Goal: Information Seeking & Learning: Learn about a topic

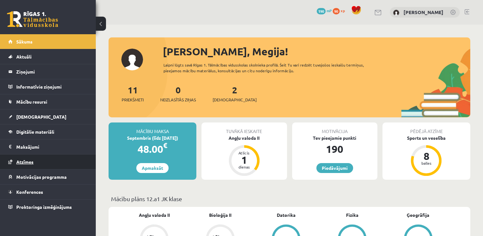
click at [33, 163] on span "Atzīmes" at bounding box center [24, 162] width 17 height 6
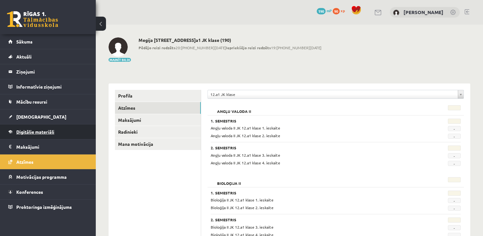
click at [40, 132] on span "Digitālie materiāli" at bounding box center [35, 132] width 38 height 6
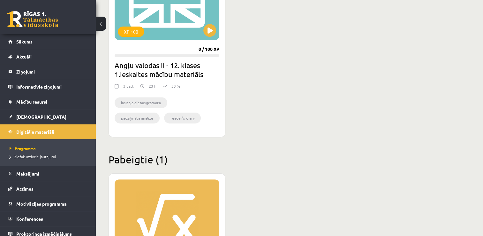
scroll to position [229, 0]
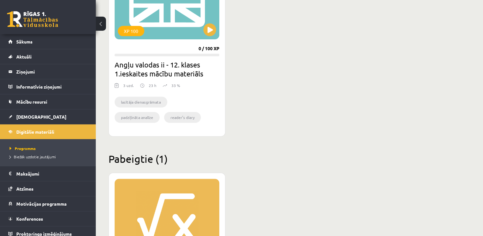
click at [179, 88] on p "33 %" at bounding box center [175, 85] width 9 height 6
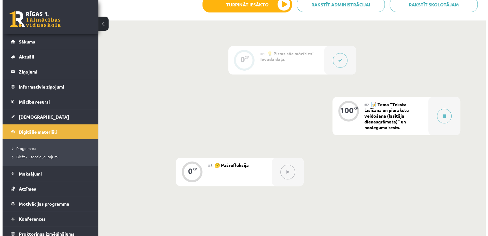
scroll to position [135, 0]
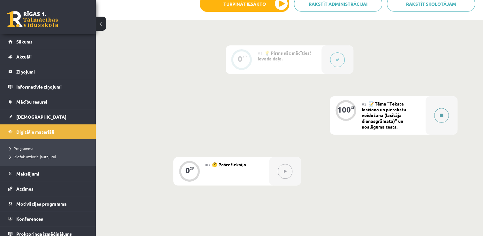
click at [427, 117] on div at bounding box center [442, 115] width 32 height 38
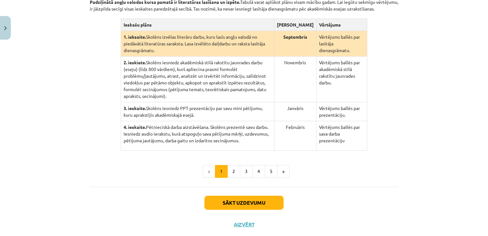
scroll to position [162, 0]
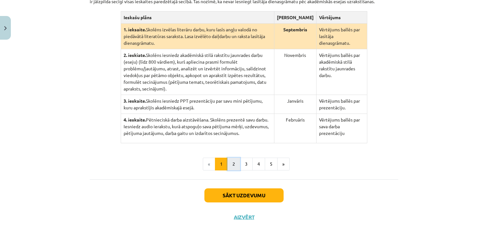
click at [232, 157] on button "2" at bounding box center [233, 163] width 13 height 13
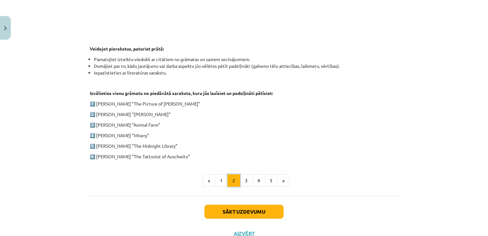
scroll to position [315, 0]
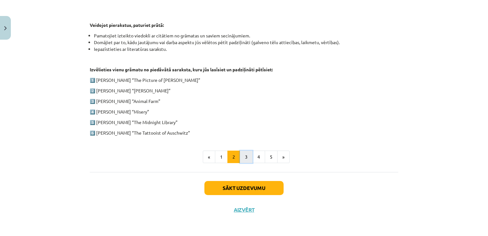
click at [243, 158] on button "3" at bounding box center [246, 156] width 13 height 13
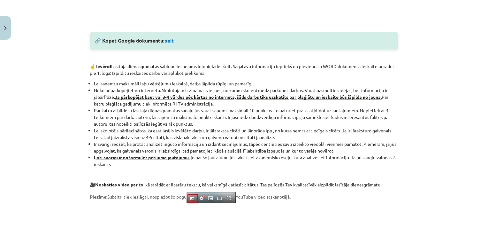
scroll to position [338, 0]
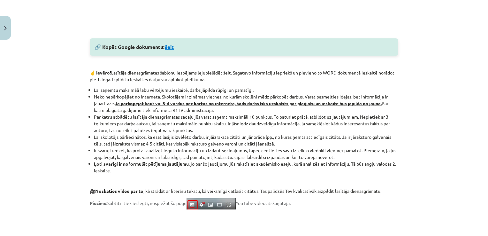
click at [171, 47] on link "šeit" at bounding box center [169, 46] width 9 height 7
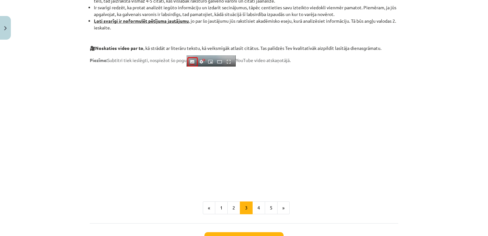
scroll to position [532, 0]
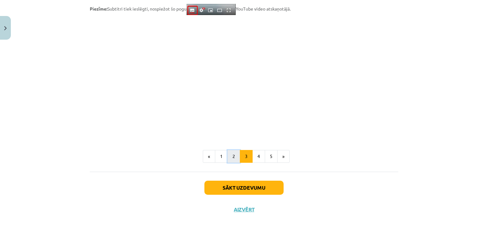
click at [227, 154] on button "2" at bounding box center [233, 156] width 13 height 13
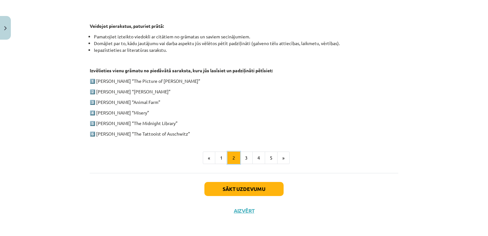
scroll to position [315, 0]
